Goal: Transaction & Acquisition: Obtain resource

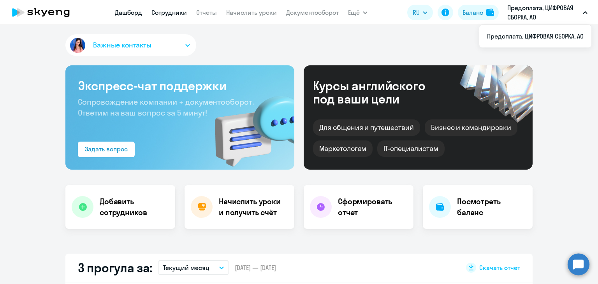
click at [167, 12] on link "Сотрудники" at bounding box center [168, 13] width 35 height 8
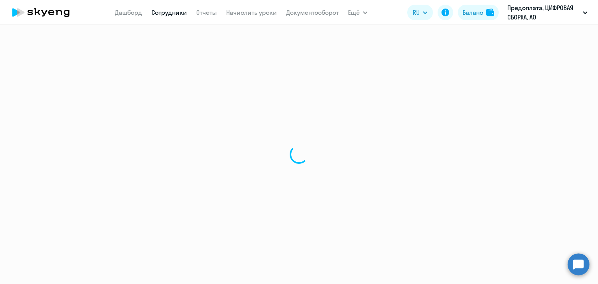
select select "30"
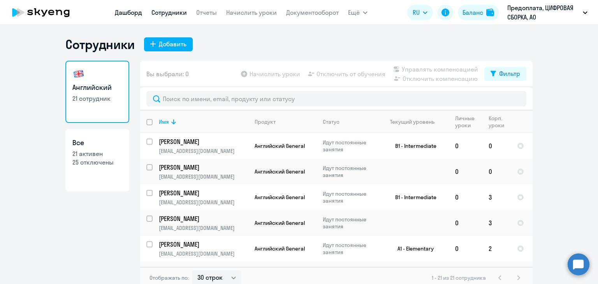
click at [125, 14] on link "Дашборд" at bounding box center [128, 13] width 27 height 8
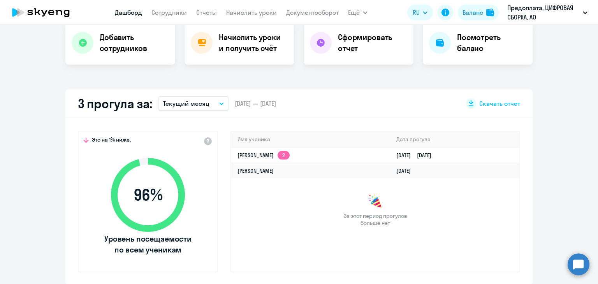
scroll to position [117, 0]
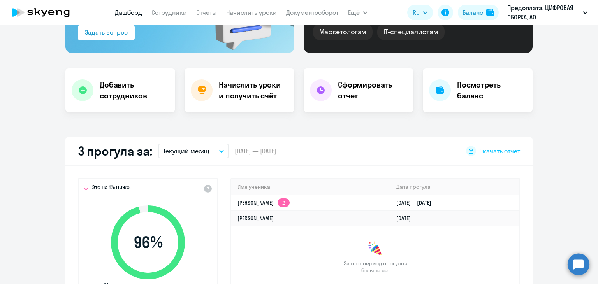
select select "30"
click at [207, 15] on link "Отчеты" at bounding box center [206, 13] width 21 height 8
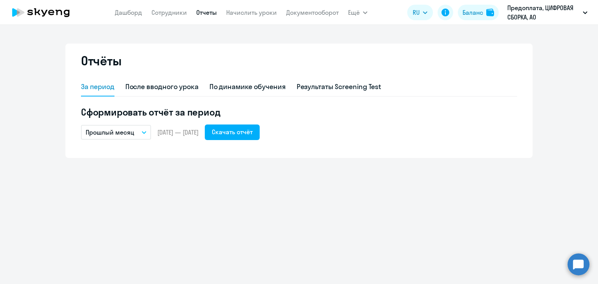
click at [136, 129] on button "Прошлый месяц" at bounding box center [116, 132] width 70 height 15
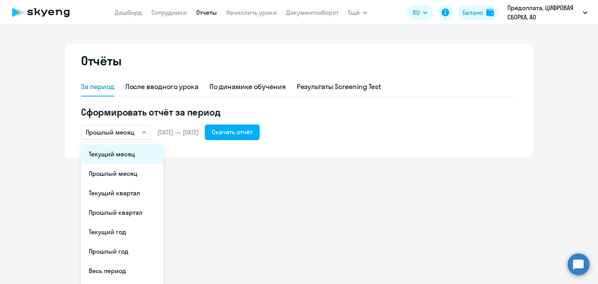
click at [128, 152] on li "Текущий месяц" at bounding box center [122, 153] width 82 height 19
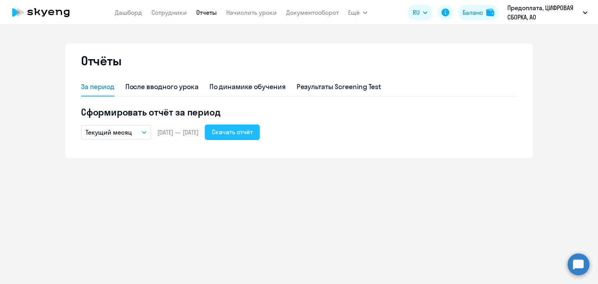
click at [253, 134] on div "Скачать отчёт" at bounding box center [232, 131] width 41 height 9
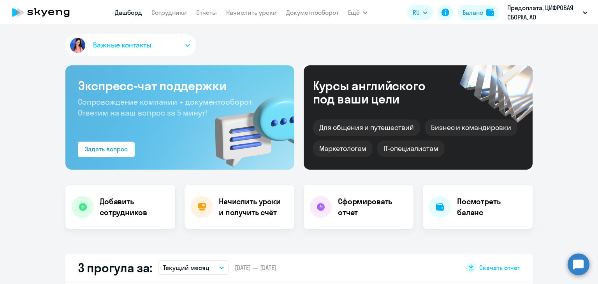
select select "30"
click at [167, 14] on link "Сотрудники" at bounding box center [168, 13] width 35 height 8
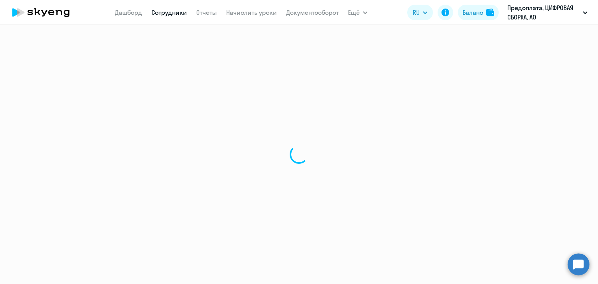
select select "30"
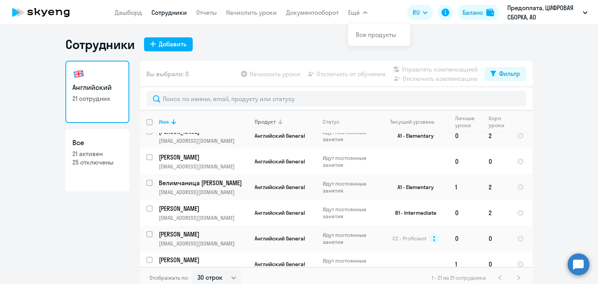
scroll to position [409, 0]
